Goal: Task Accomplishment & Management: Use online tool/utility

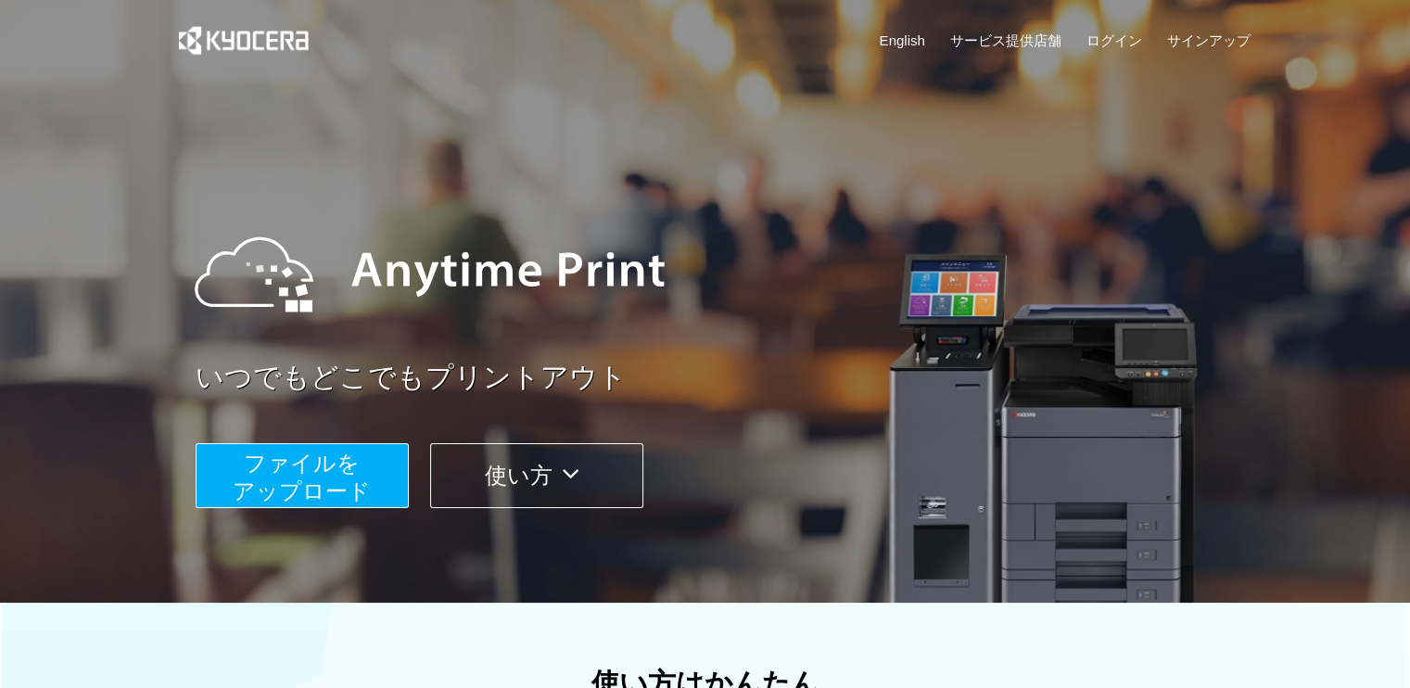
click at [339, 473] on span "ファイルを ​​アップロード" at bounding box center [302, 476] width 138 height 53
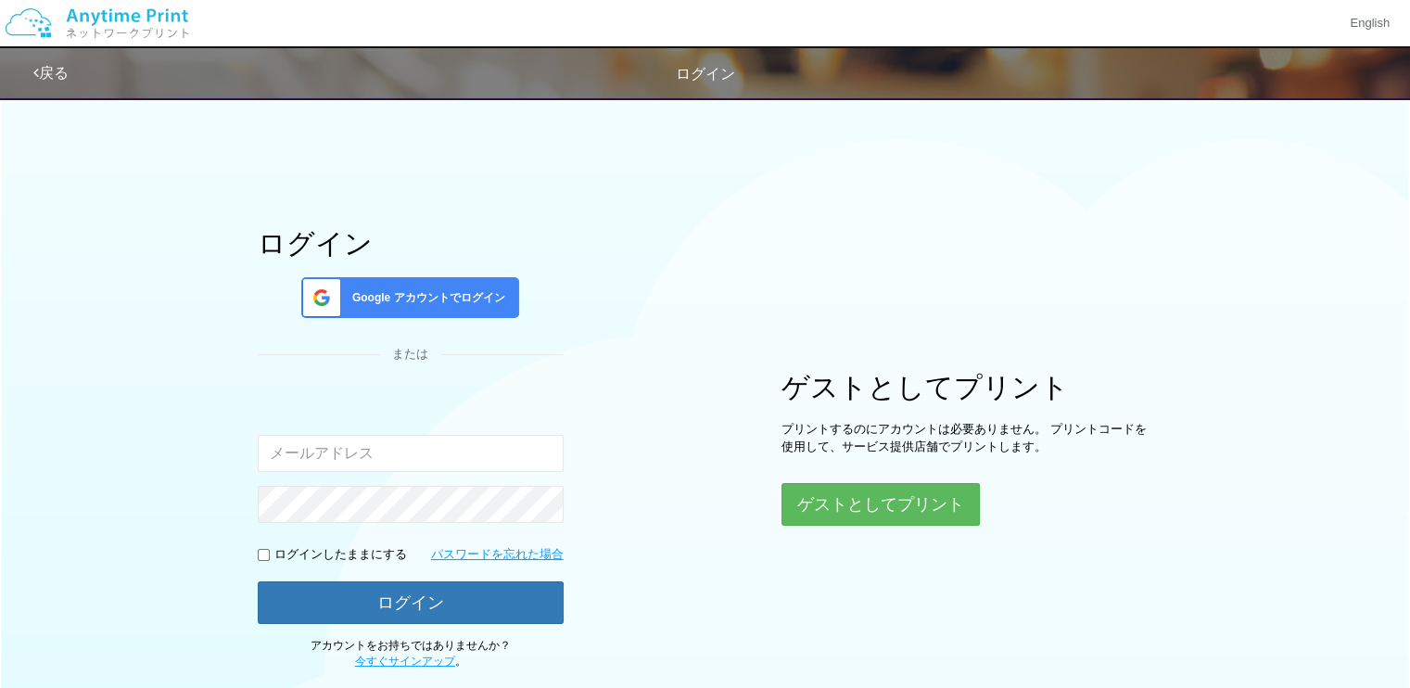
click at [386, 438] on input "email" at bounding box center [411, 453] width 306 height 37
type input "[EMAIL_ADDRESS][DOMAIN_NAME]"
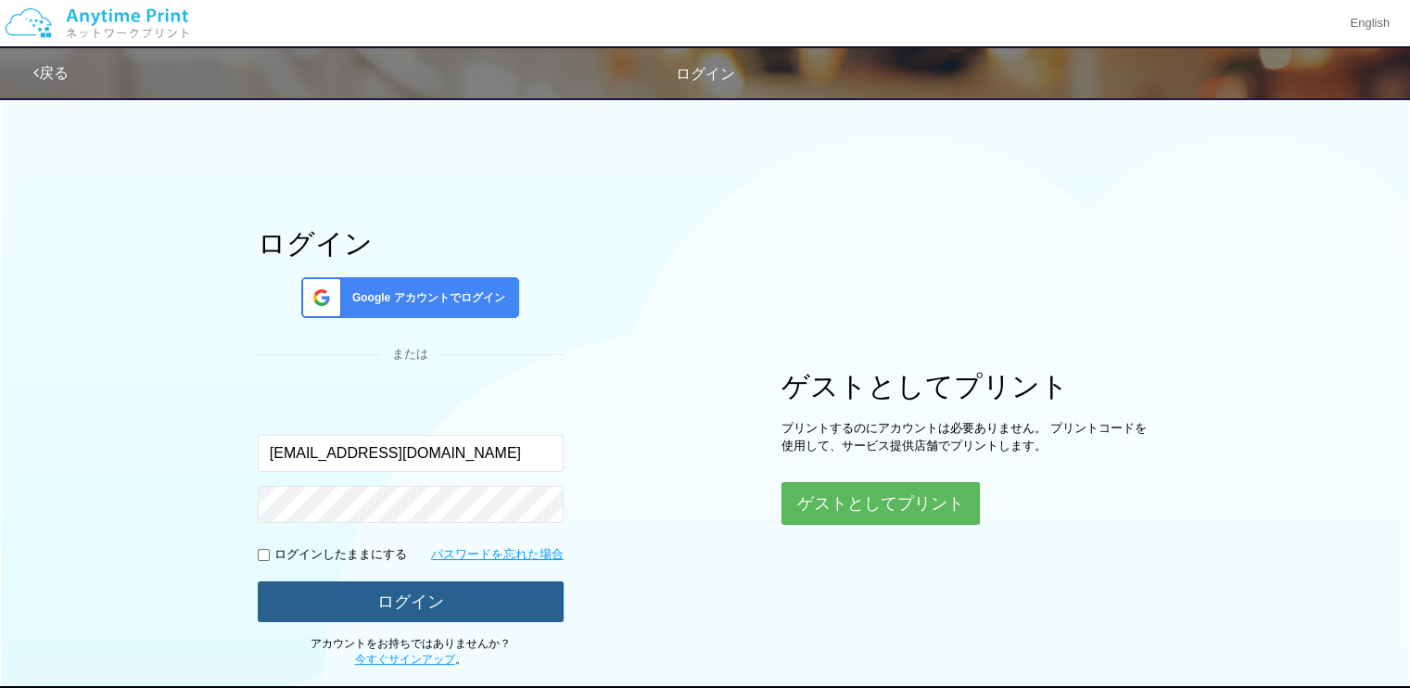
click at [415, 594] on button "ログイン" at bounding box center [411, 601] width 306 height 41
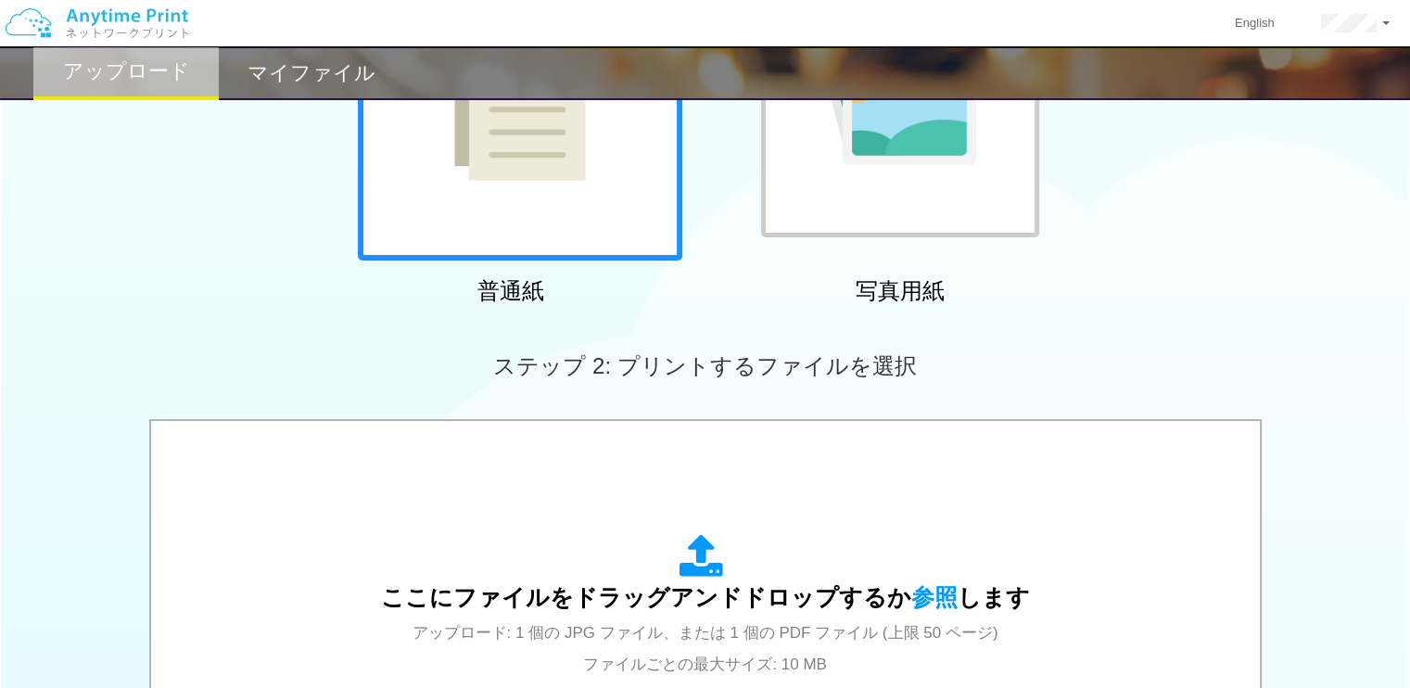
scroll to position [285, 0]
click at [1004, 162] on div at bounding box center [900, 97] width 278 height 278
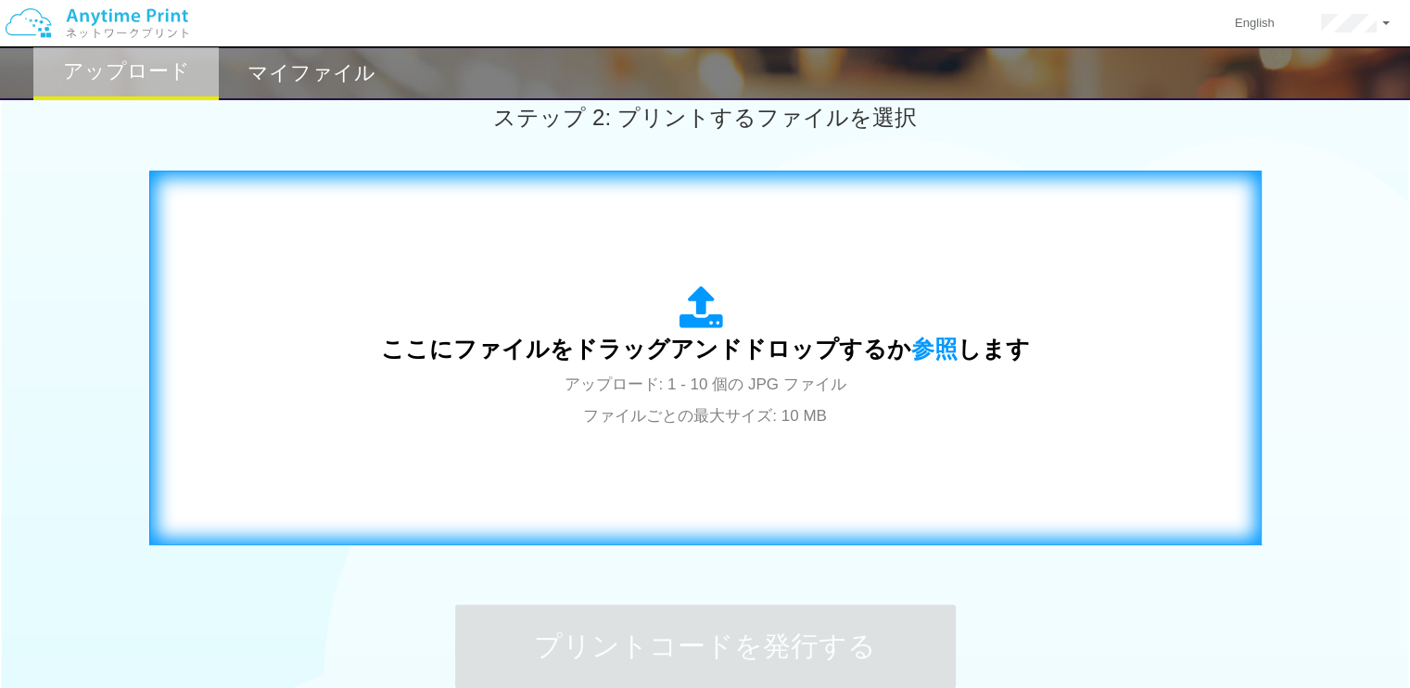
scroll to position [534, 0]
click at [927, 349] on span "参照" at bounding box center [934, 348] width 46 height 26
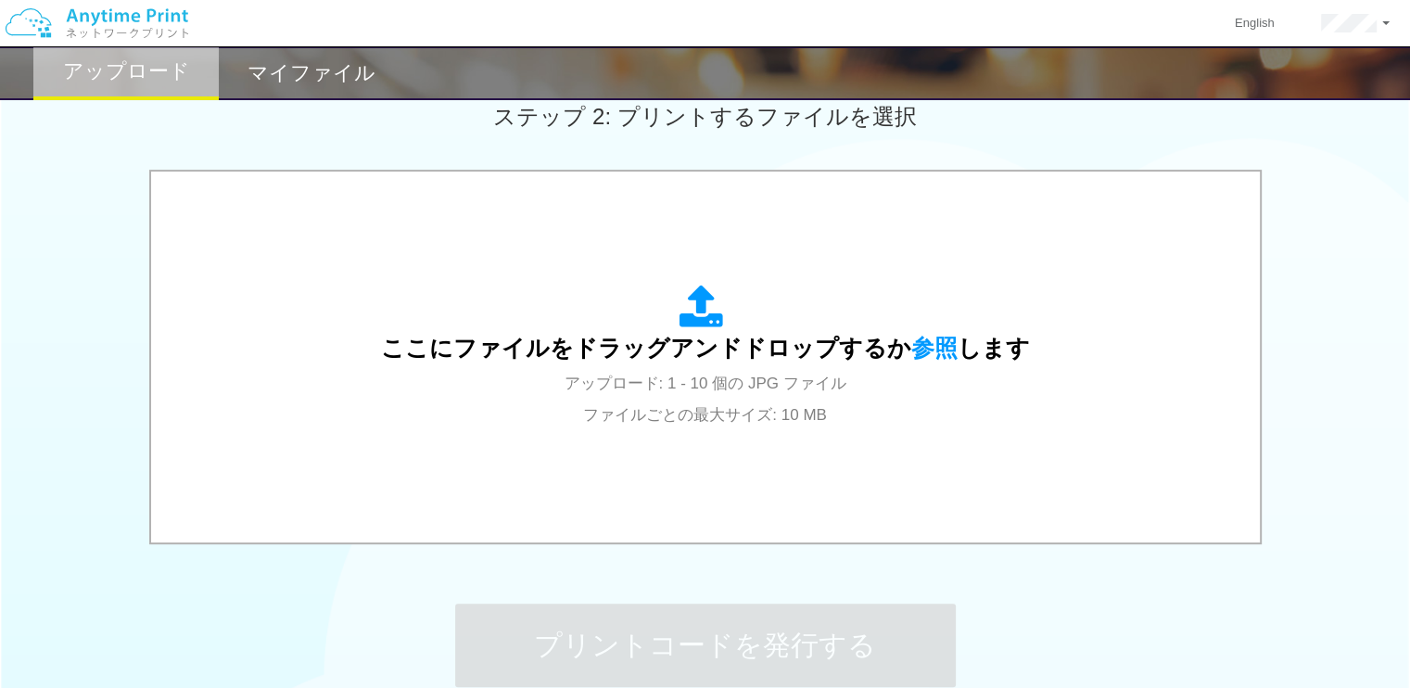
click at [0, 327] on div "ここにファイルをドラッグアンドドロップするか 参照 します アップロード: 1 - 10 個の JPG ファイル ファイルごとの最大サイズ: 10 MB" at bounding box center [705, 359] width 1410 height 378
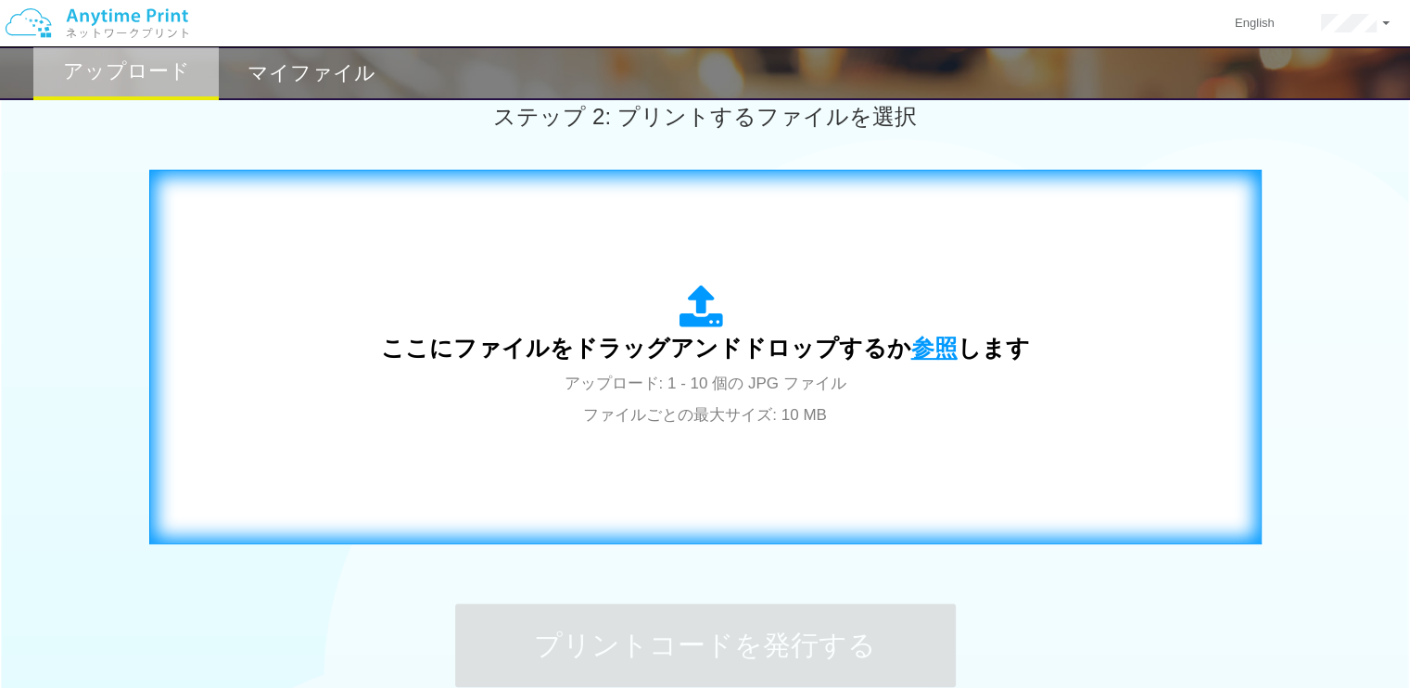
click at [911, 337] on span "参照" at bounding box center [934, 348] width 46 height 26
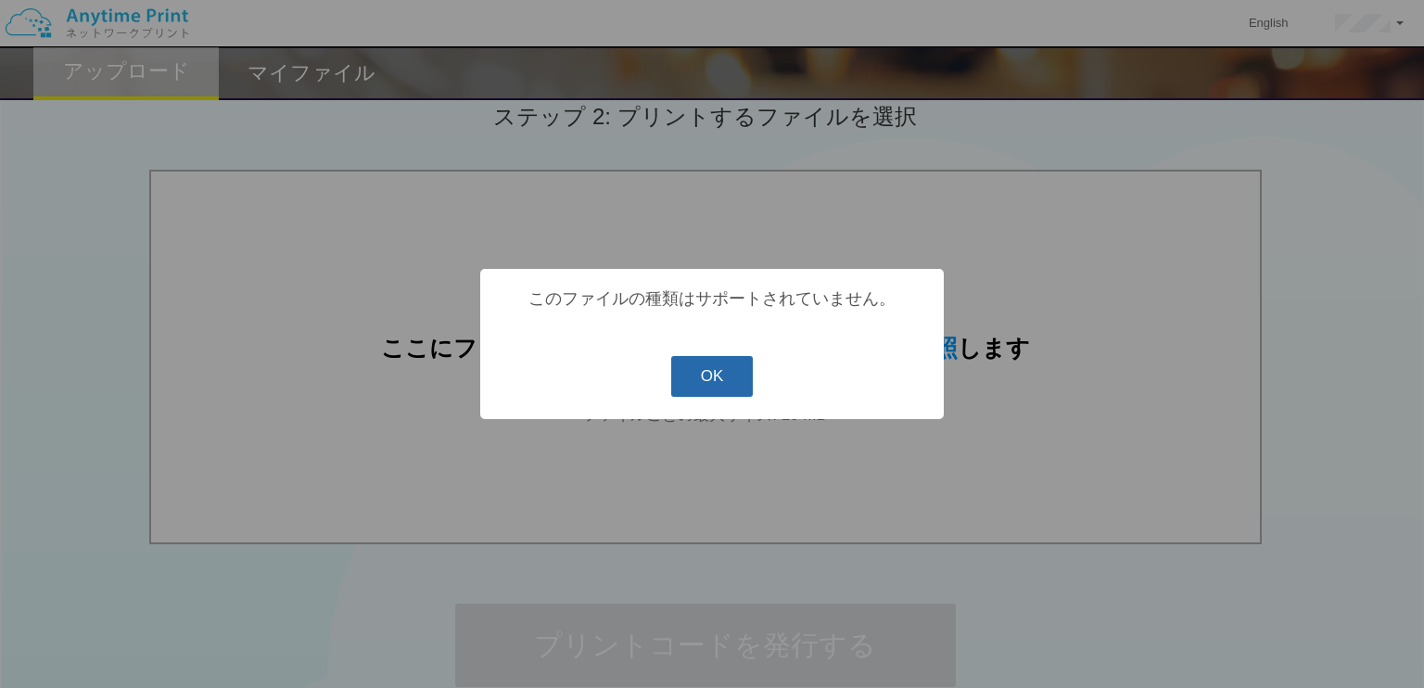
click at [719, 394] on button "OK" at bounding box center [712, 376] width 82 height 41
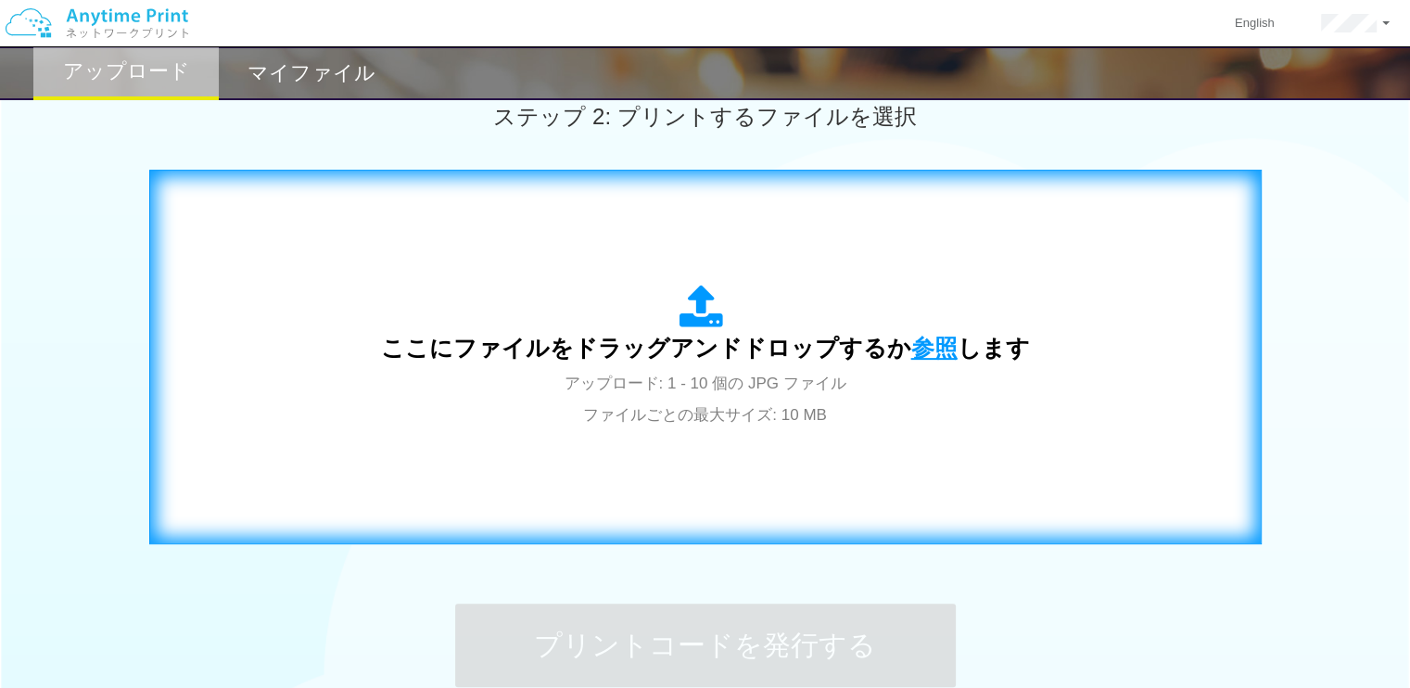
click at [919, 345] on span "参照" at bounding box center [934, 348] width 46 height 26
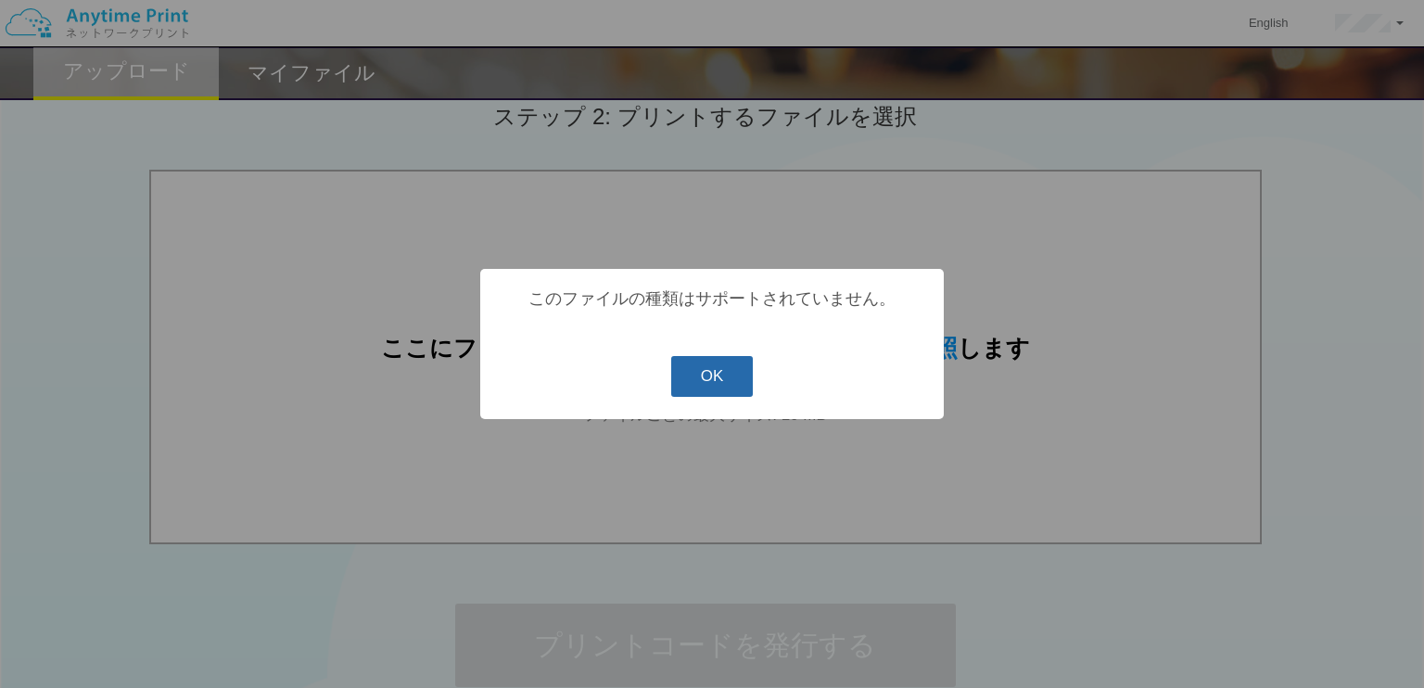
click at [687, 385] on button "OK" at bounding box center [712, 376] width 82 height 41
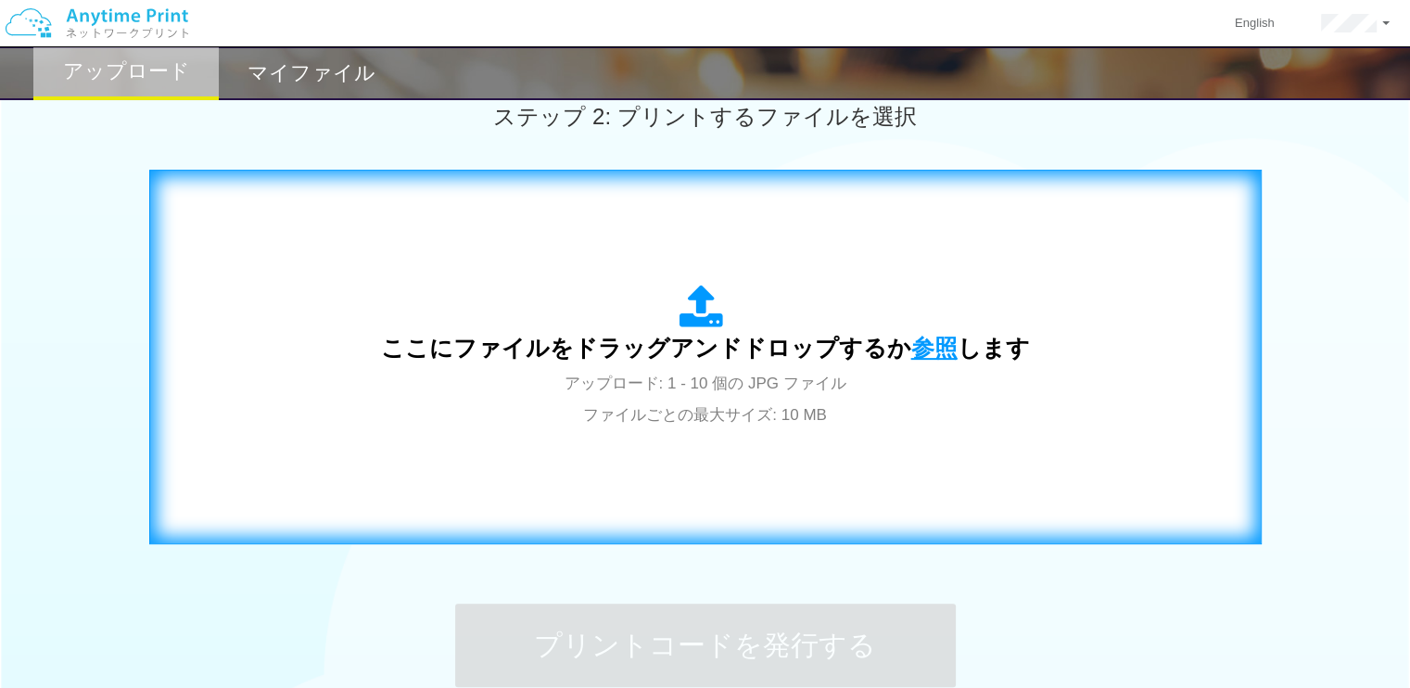
click at [916, 349] on span "参照" at bounding box center [934, 348] width 46 height 26
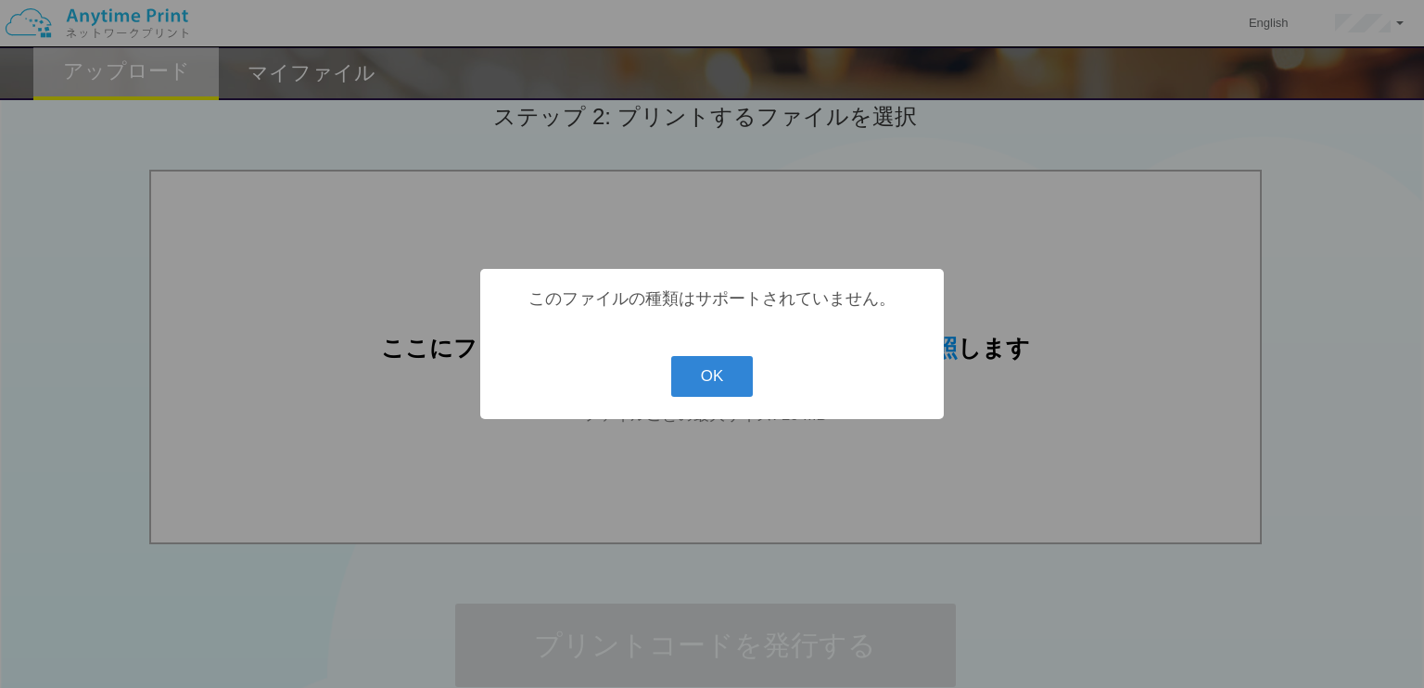
click at [703, 402] on div "? ! i このファイルの種類はサポートされていません。 OK Cancel ×" at bounding box center [711, 344] width 463 height 150
click at [722, 379] on button "OK" at bounding box center [712, 376] width 82 height 41
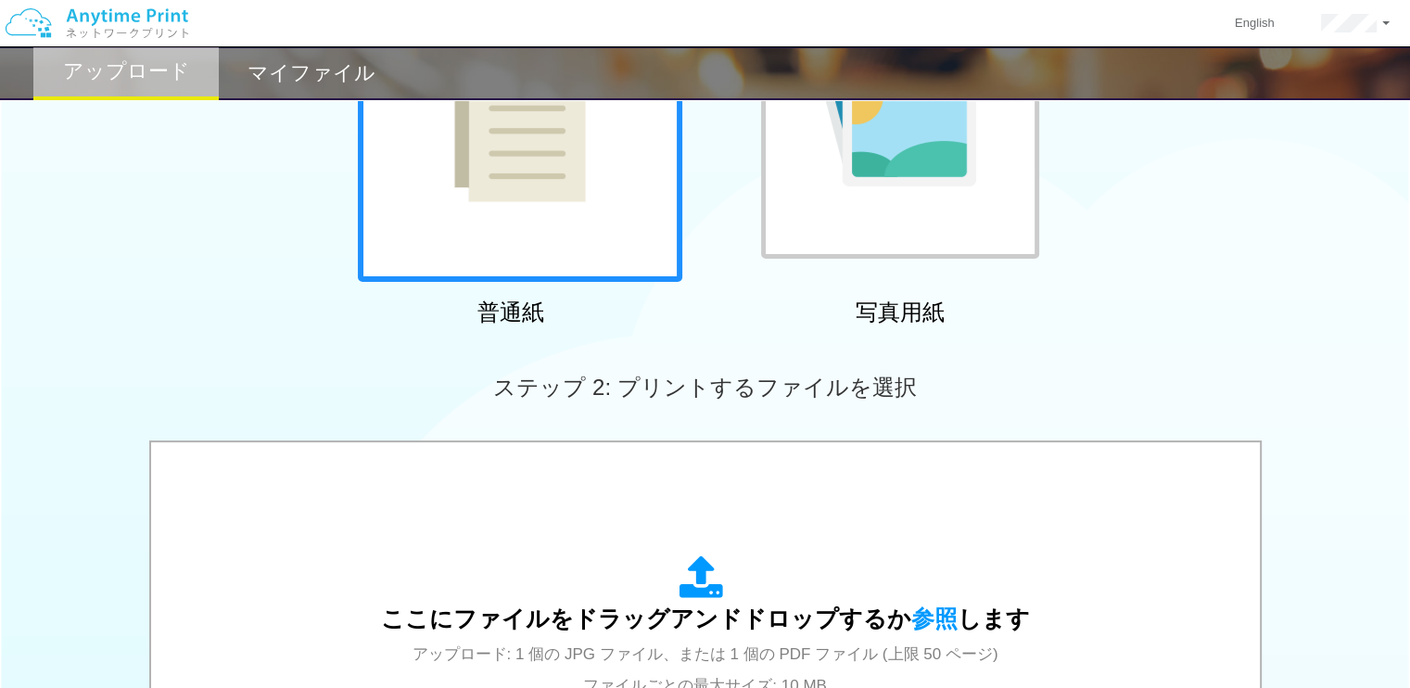
scroll to position [265, 0]
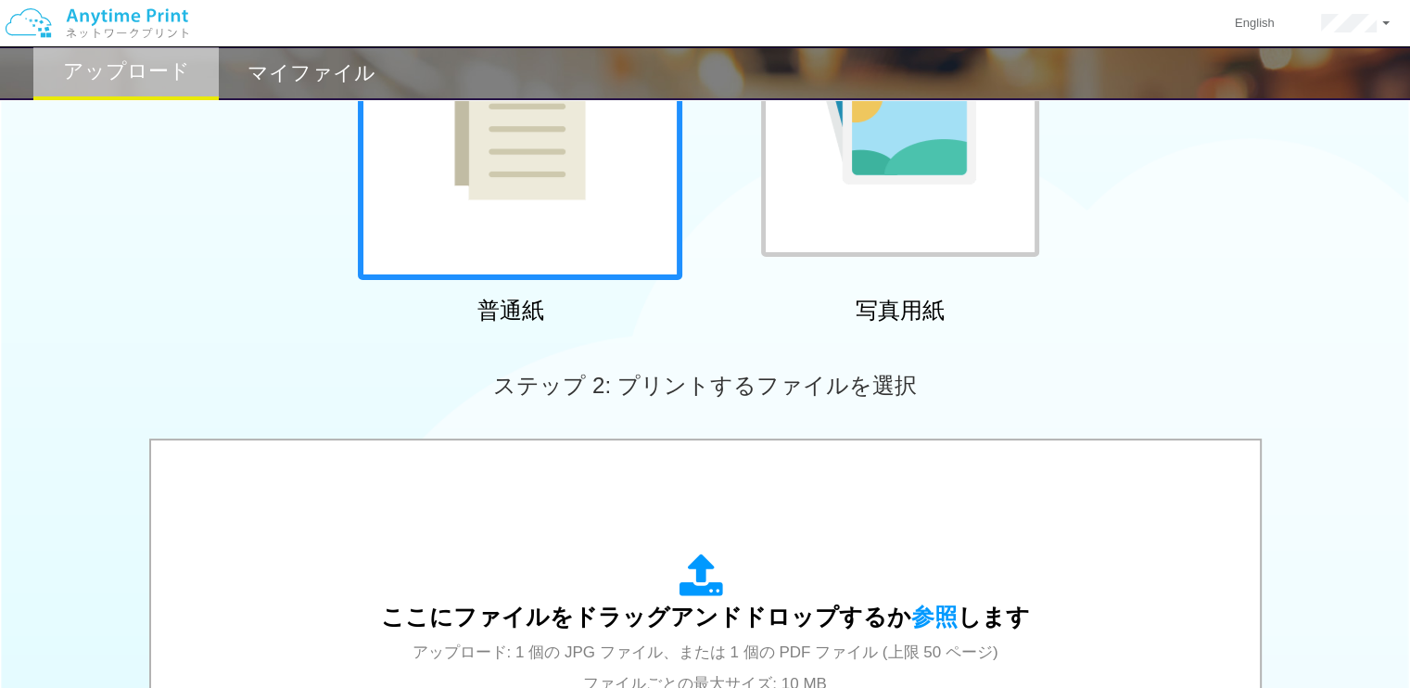
click at [922, 183] on img at bounding box center [899, 118] width 153 height 133
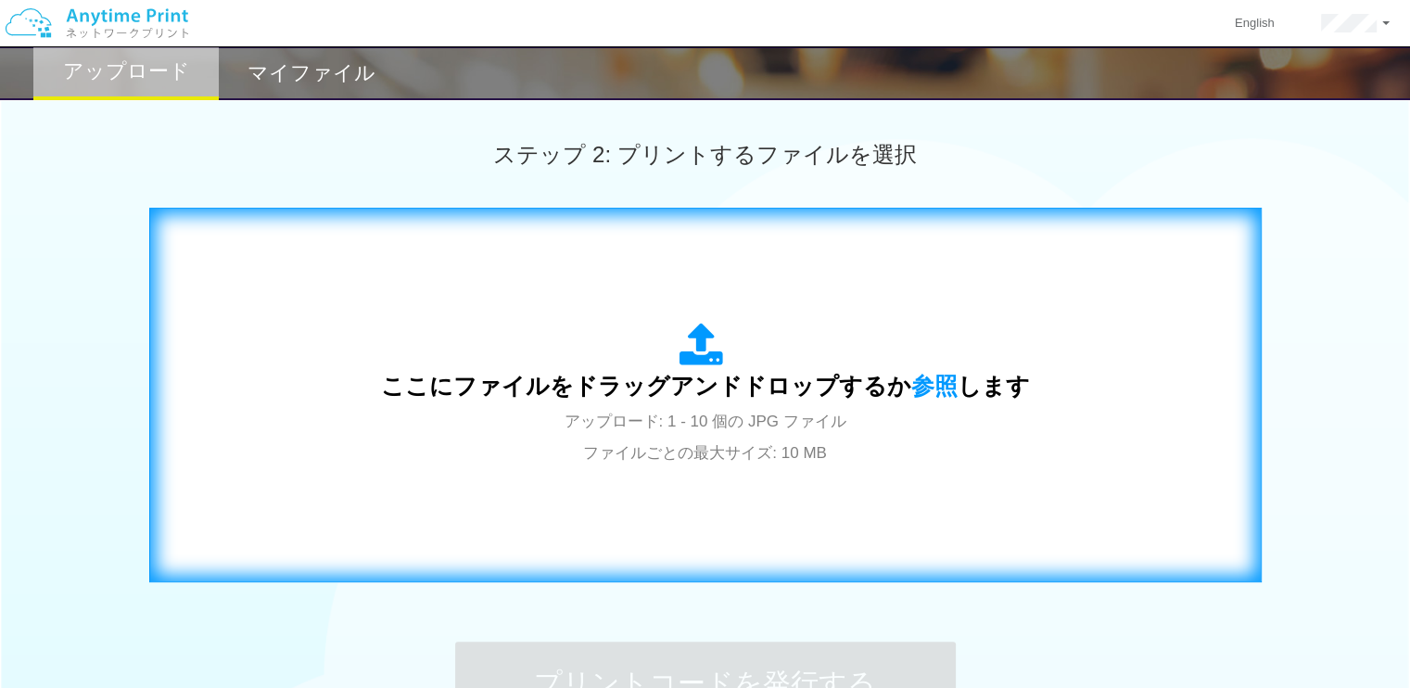
scroll to position [523, 0]
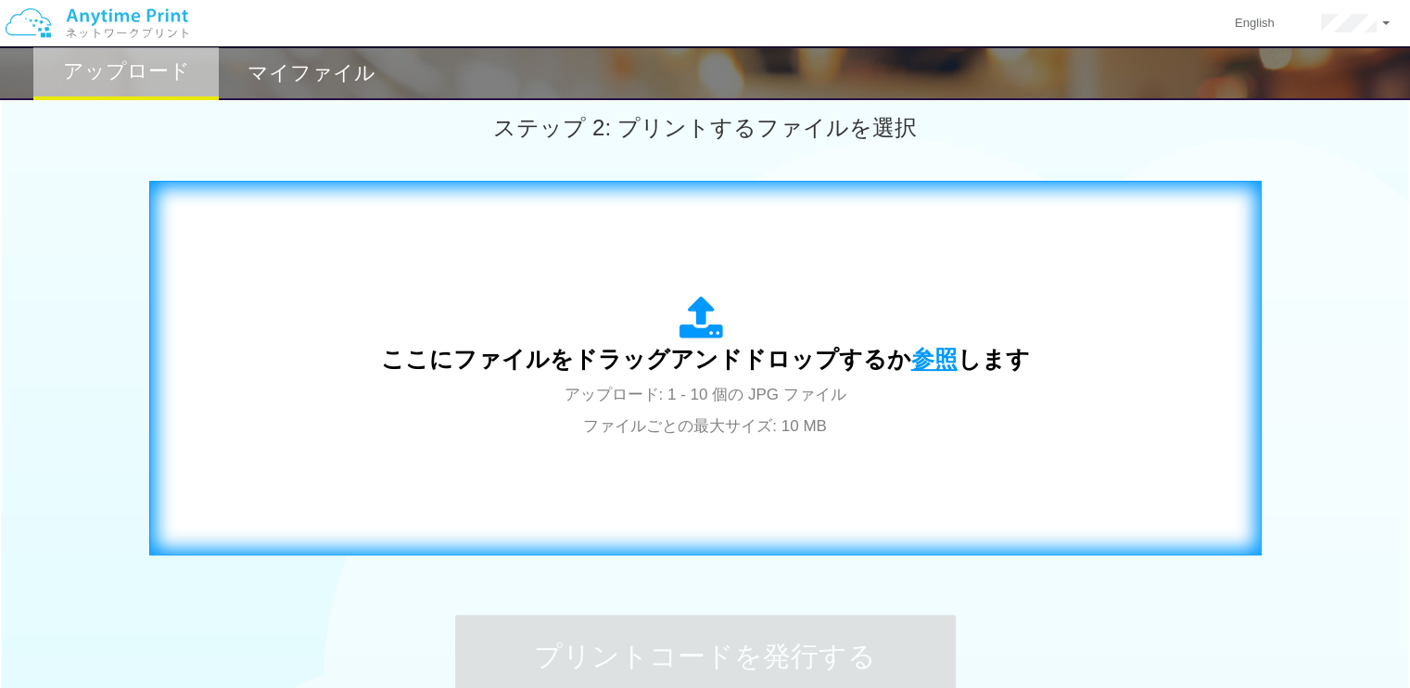
click at [942, 350] on span "参照" at bounding box center [934, 359] width 46 height 26
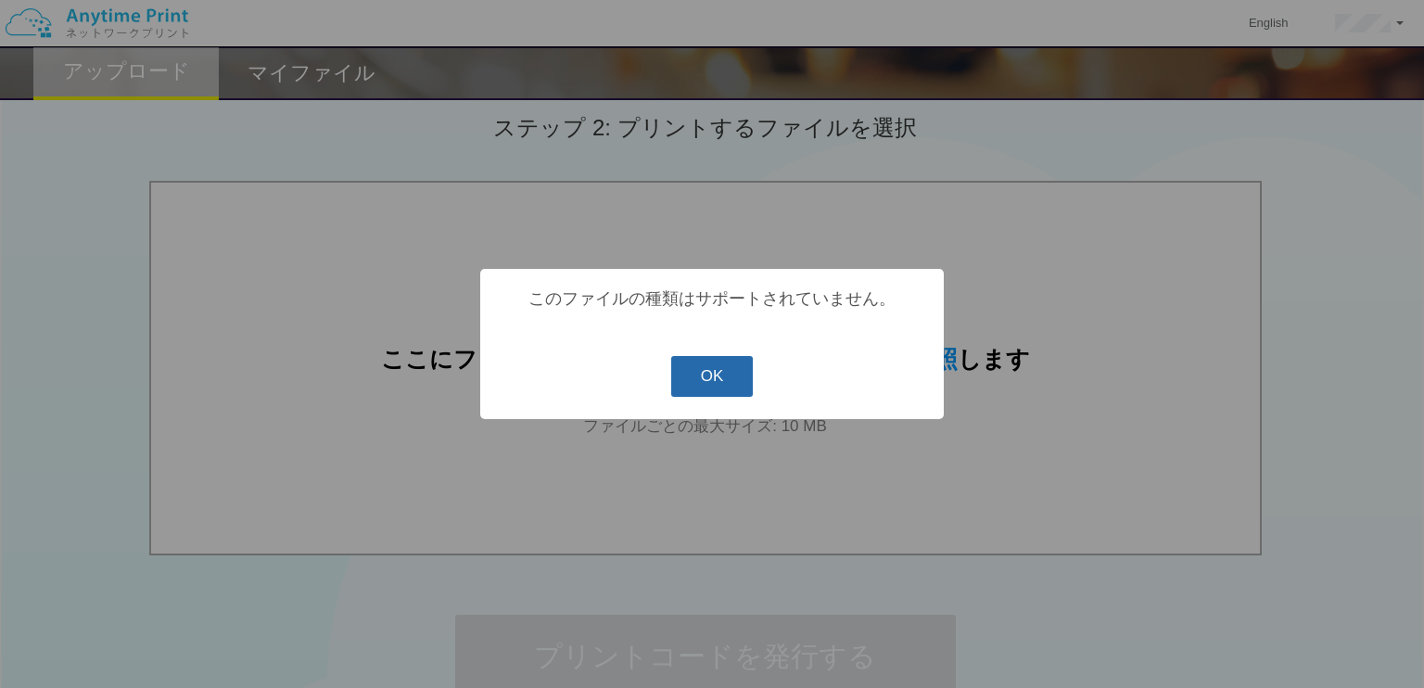
click at [705, 368] on button "OK" at bounding box center [712, 376] width 82 height 41
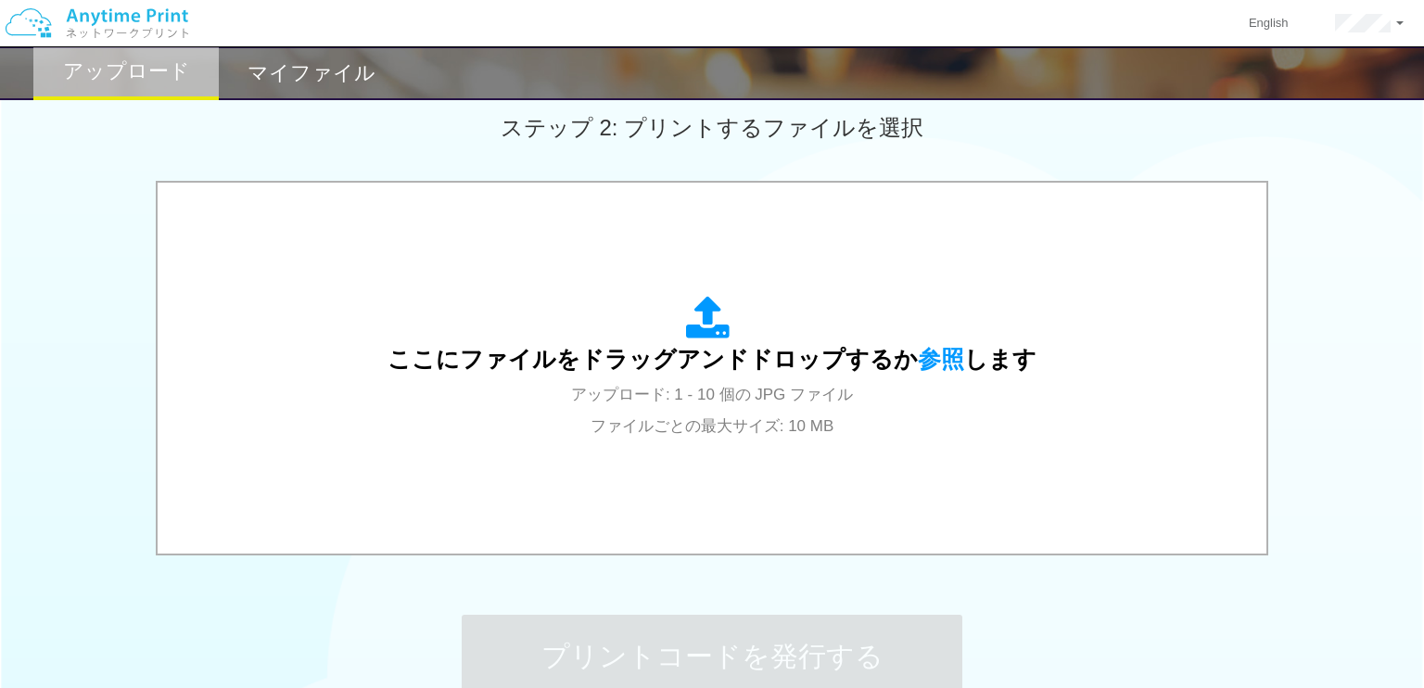
click at [705, 368] on body "English アカウント設定 ログアウト アップロード マイファイル ステップ 1: 用紙の種類を選択 普通紙" at bounding box center [712, 161] width 1424 height 1369
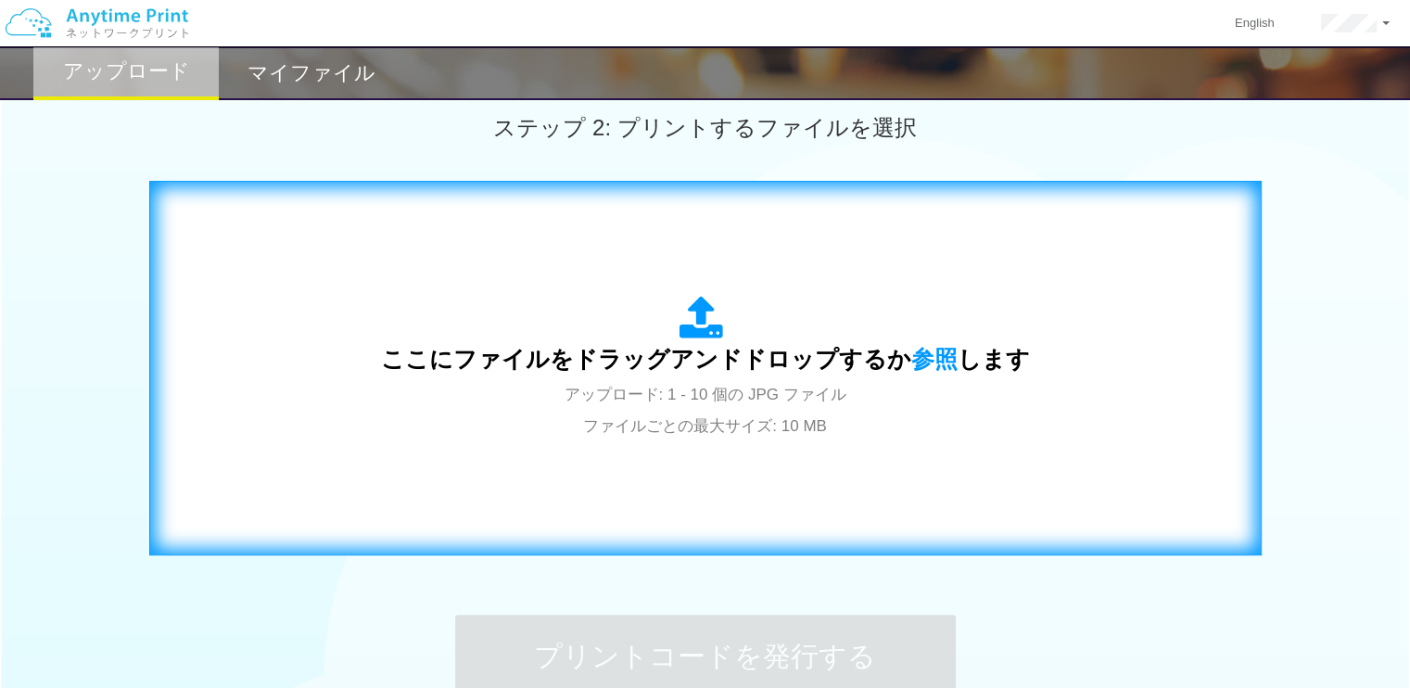
click at [894, 361] on span "ここにファイルをドラッグアンドドロップするか 参照 します" at bounding box center [705, 359] width 649 height 26
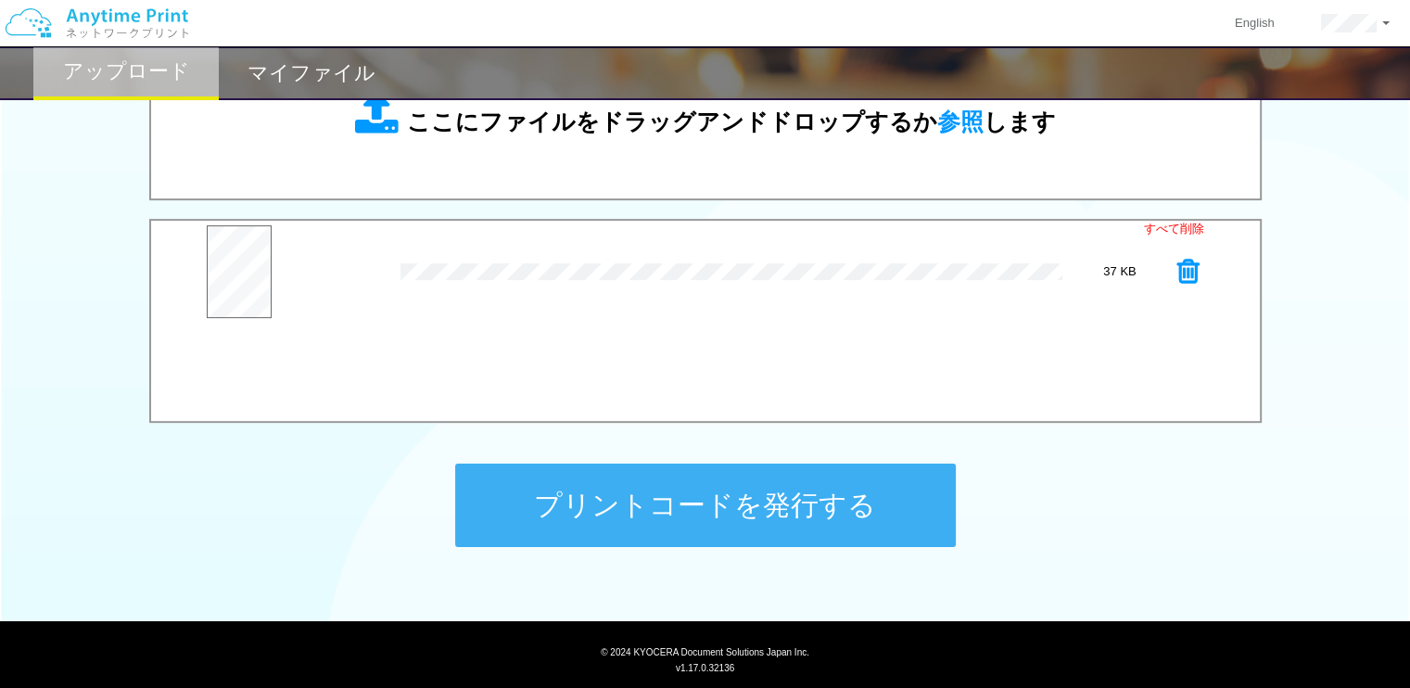
scroll to position [614, 0]
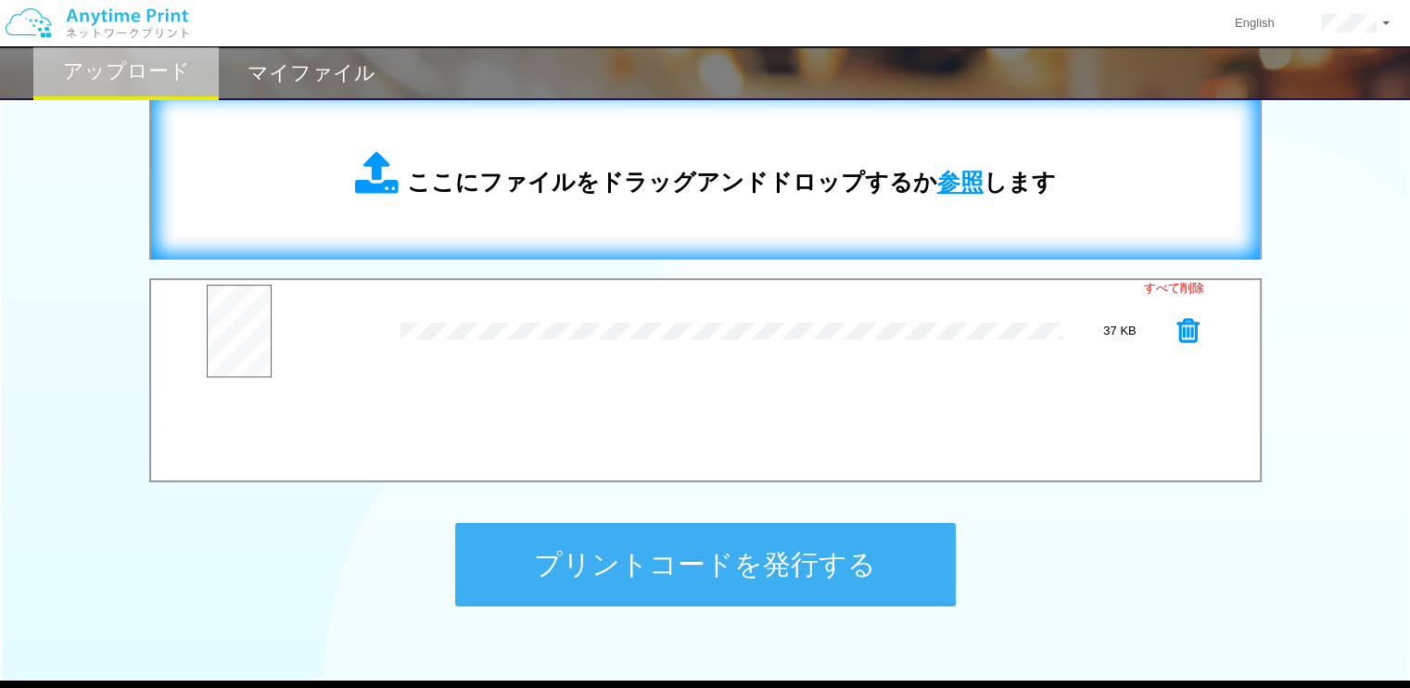
click at [949, 184] on span "参照" at bounding box center [960, 182] width 46 height 26
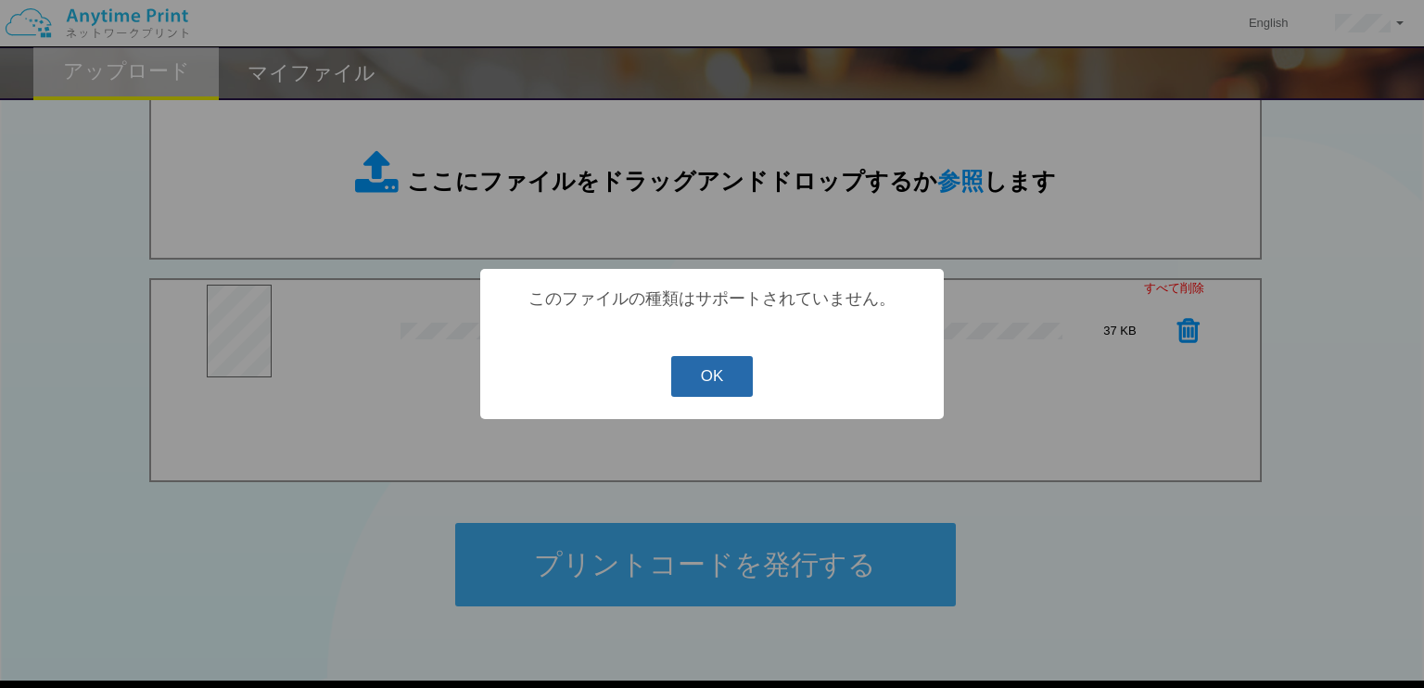
click at [704, 385] on button "OK" at bounding box center [712, 376] width 82 height 41
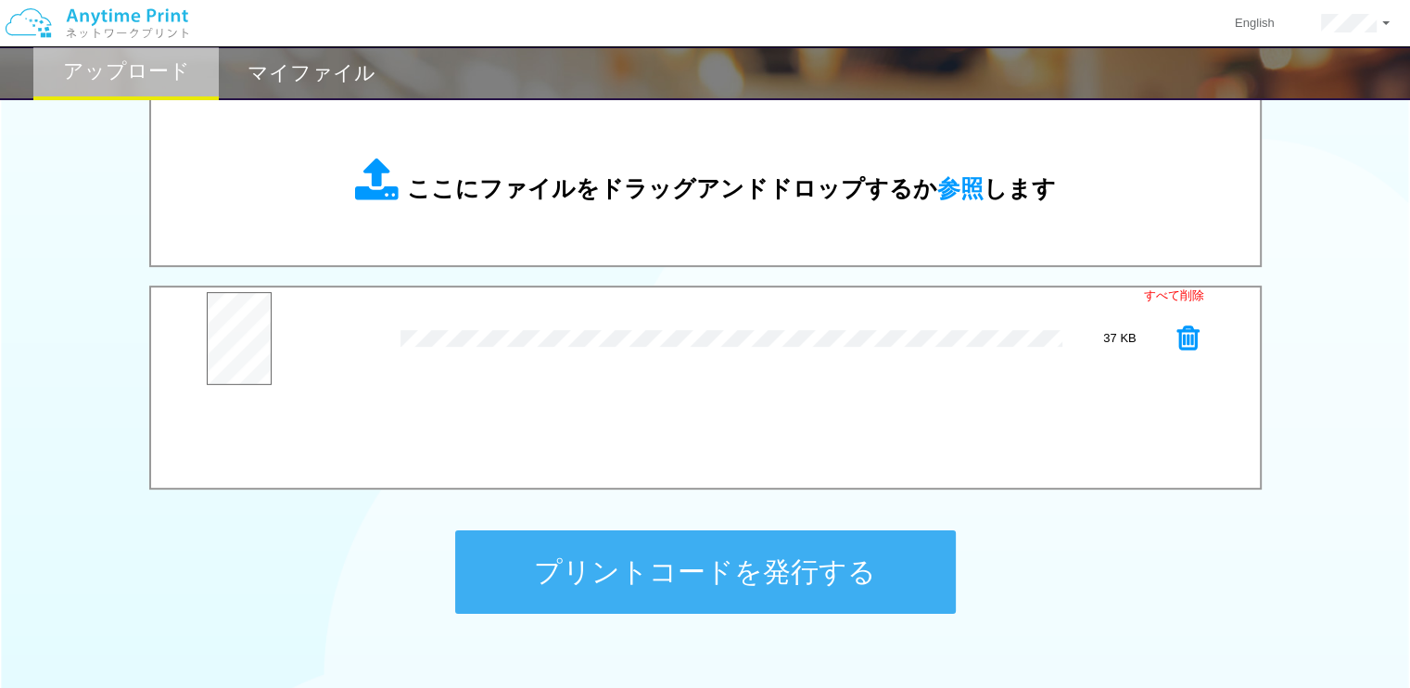
scroll to position [608, 0]
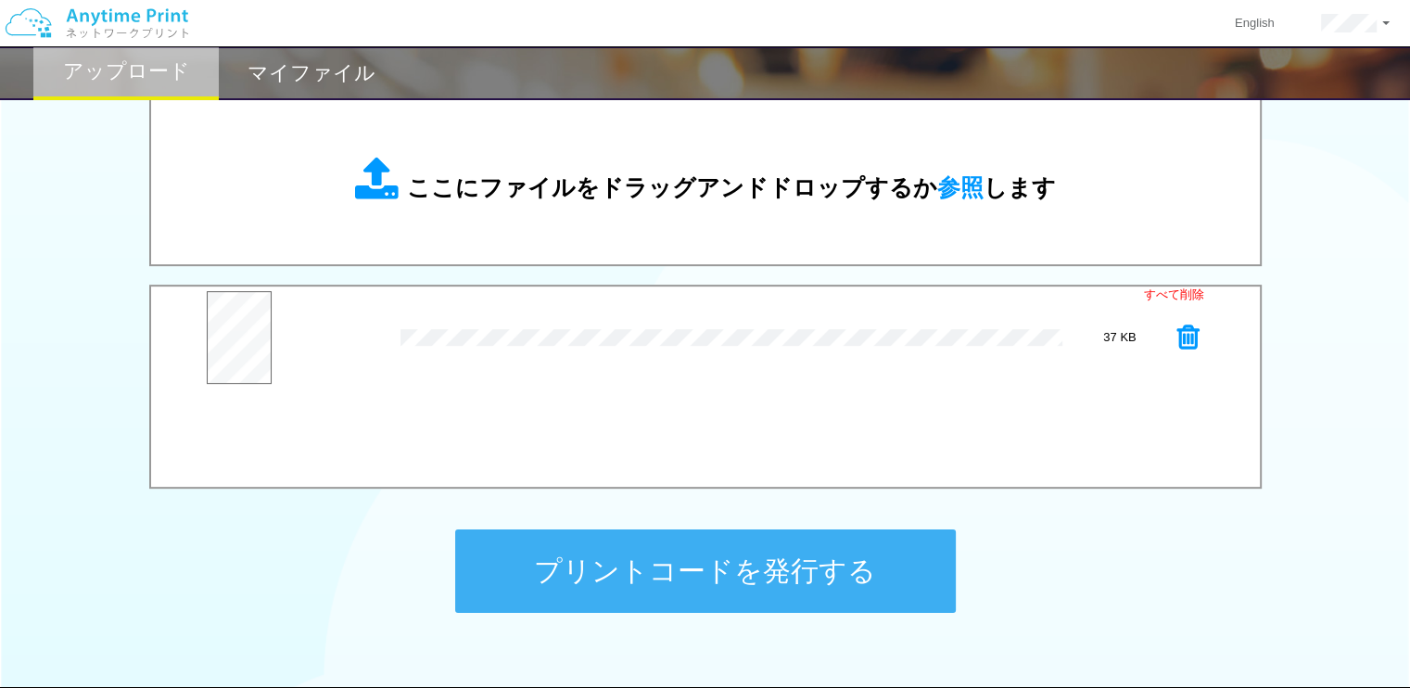
click at [861, 545] on button "プリントコードを発行する" at bounding box center [705, 570] width 500 height 83
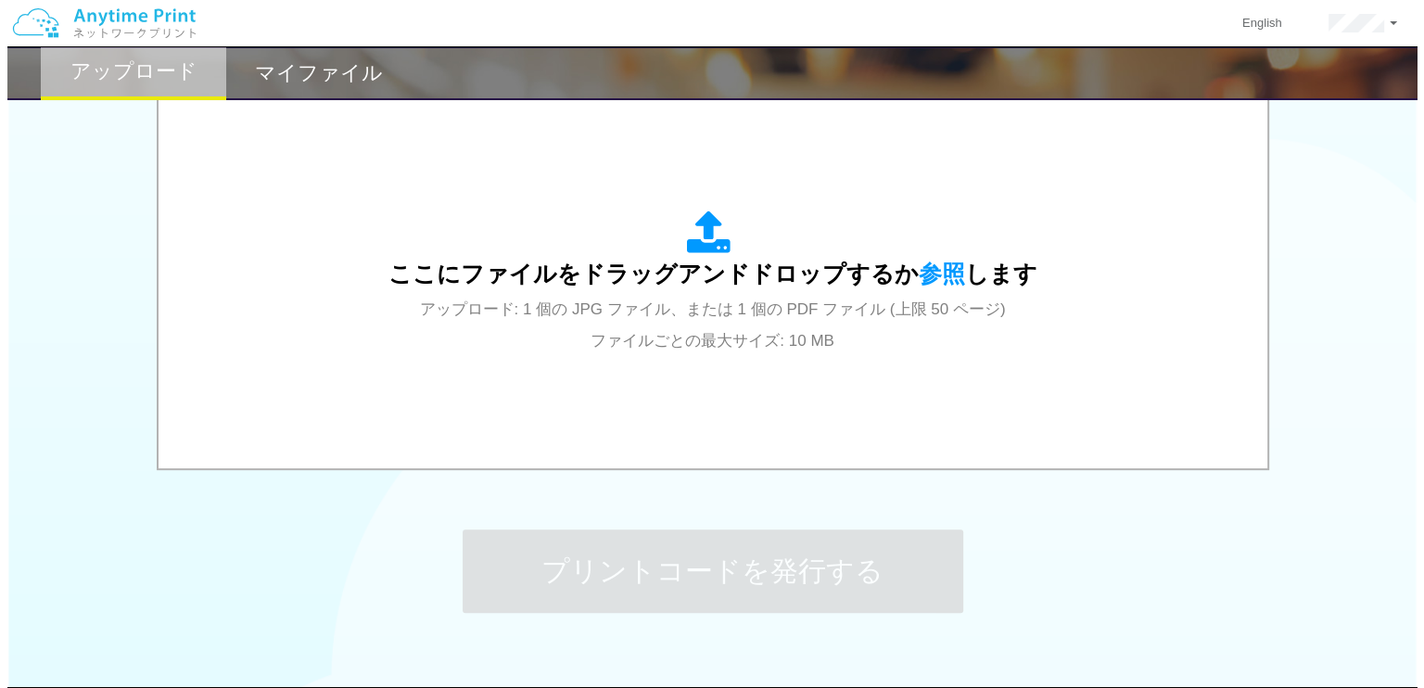
scroll to position [0, 0]
